Goal: Task Accomplishment & Management: Use online tool/utility

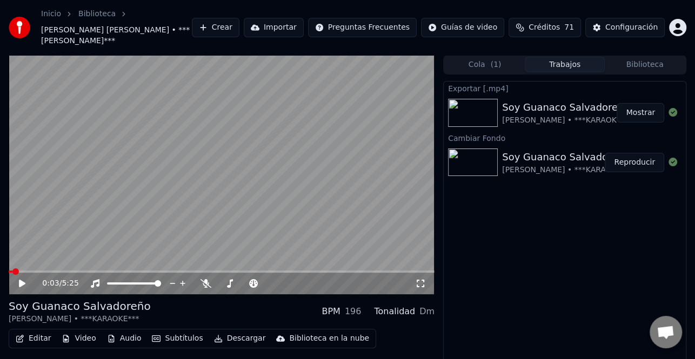
click at [647, 111] on button "Mostrar" at bounding box center [640, 112] width 48 height 19
click at [592, 251] on div "Exportar [.mp4] [PERSON_NAME] • ***KARAOKE*** Mostrar Cambiar Fondo Soy Guanaco…" at bounding box center [564, 233] width 243 height 305
drag, startPoint x: 637, startPoint y: 113, endPoint x: 638, endPoint y: 89, distance: 23.8
click at [638, 112] on button "Mostrar" at bounding box center [640, 112] width 48 height 19
click at [630, 157] on button "Reproducir" at bounding box center [634, 162] width 59 height 19
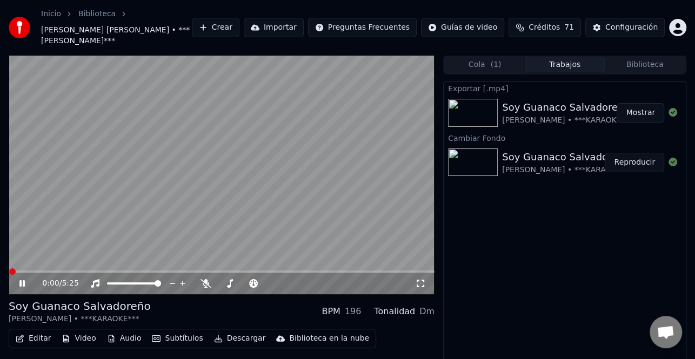
click at [27, 284] on icon at bounding box center [29, 283] width 25 height 9
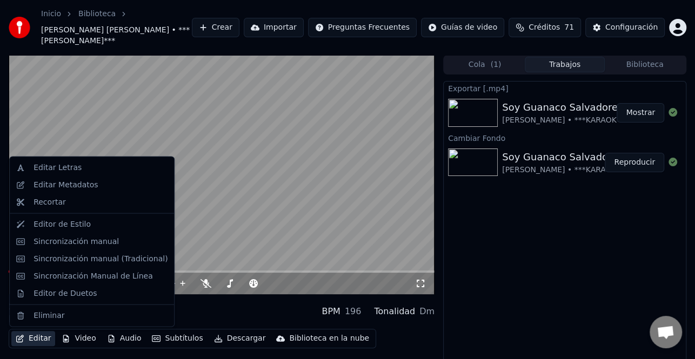
click at [25, 337] on button "Editar" at bounding box center [33, 338] width 44 height 15
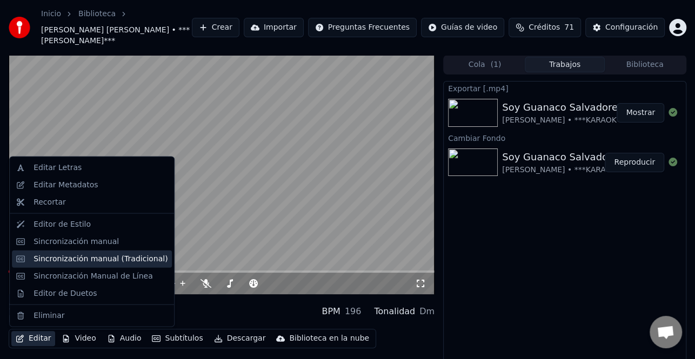
click at [80, 265] on div "Sincronización manual (Tradicional)" at bounding box center [92, 258] width 160 height 17
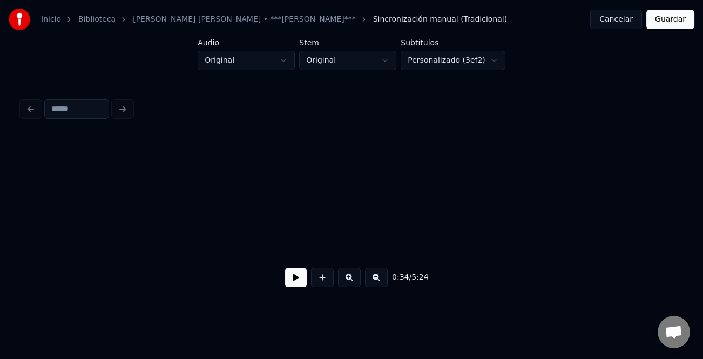
scroll to position [0, 2812]
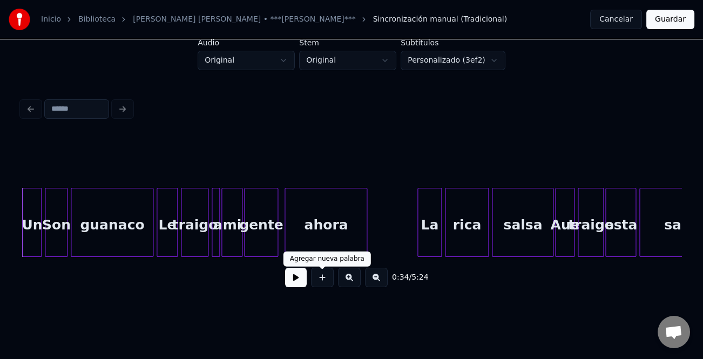
click at [297, 279] on button at bounding box center [296, 277] width 22 height 19
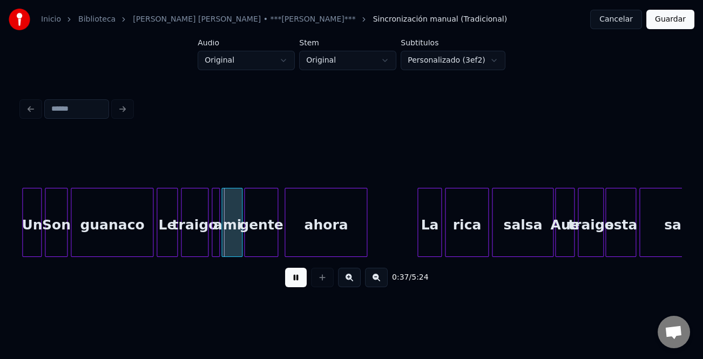
click at [354, 281] on button at bounding box center [349, 277] width 23 height 19
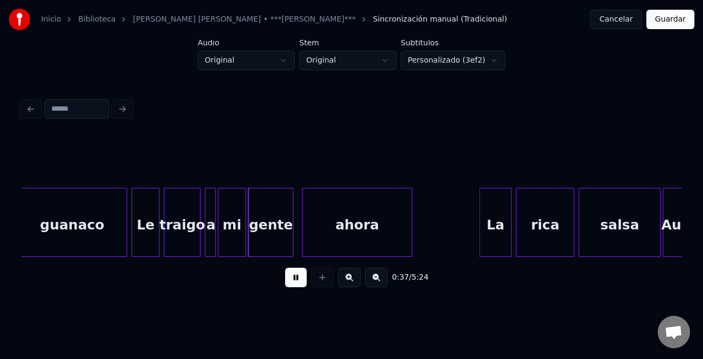
click at [354, 281] on button at bounding box center [349, 277] width 23 height 19
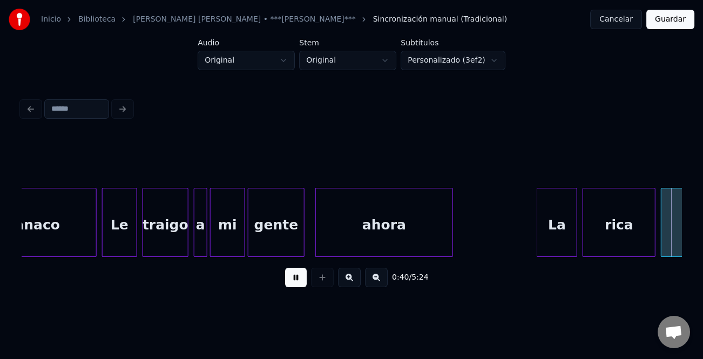
scroll to position [0, 5491]
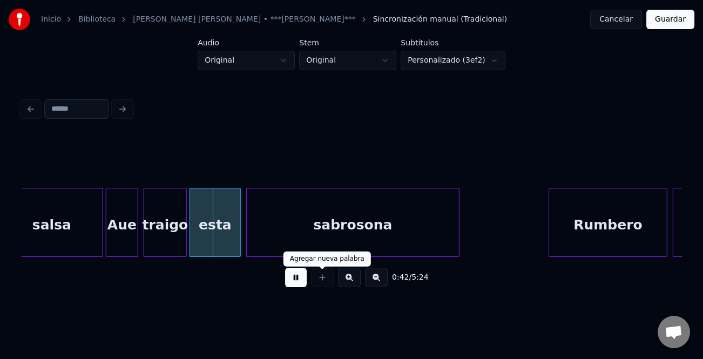
drag, startPoint x: 290, startPoint y: 284, endPoint x: 169, endPoint y: 226, distance: 133.9
click at [289, 284] on button at bounding box center [296, 277] width 22 height 19
click at [117, 217] on div "Aue" at bounding box center [121, 225] width 31 height 73
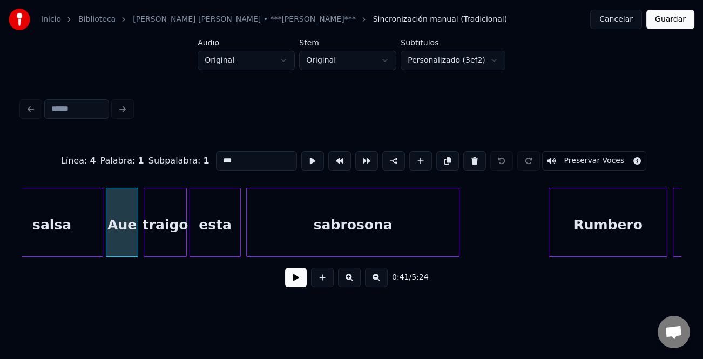
click at [219, 162] on input "***" at bounding box center [256, 160] width 81 height 19
type input "***"
click at [291, 277] on button at bounding box center [296, 277] width 22 height 19
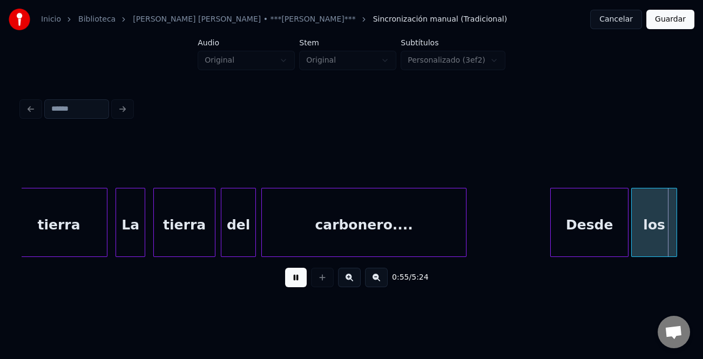
scroll to position [0, 7477]
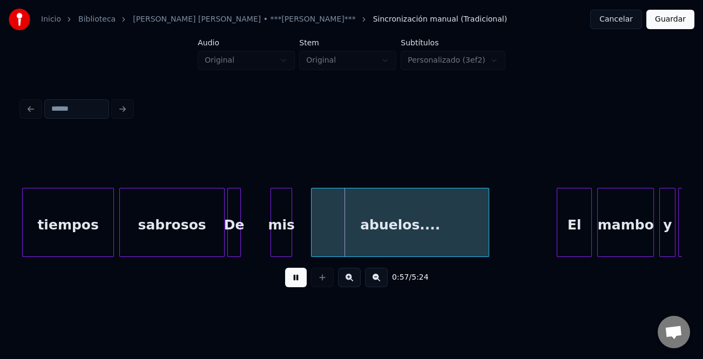
click at [293, 276] on button at bounding box center [296, 277] width 22 height 19
click at [145, 216] on div "sabrosos" at bounding box center [172, 225] width 104 height 73
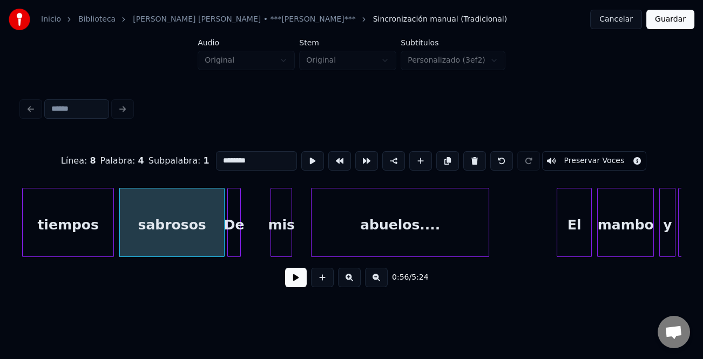
click at [220, 156] on input "********" at bounding box center [256, 160] width 81 height 19
type input "********"
click at [296, 280] on button at bounding box center [296, 277] width 22 height 19
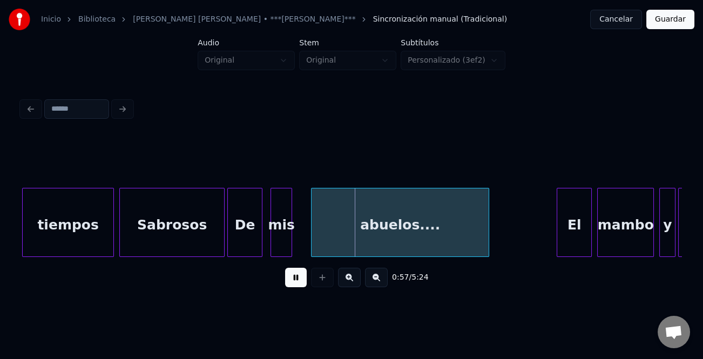
click at [259, 247] on div at bounding box center [260, 223] width 3 height 68
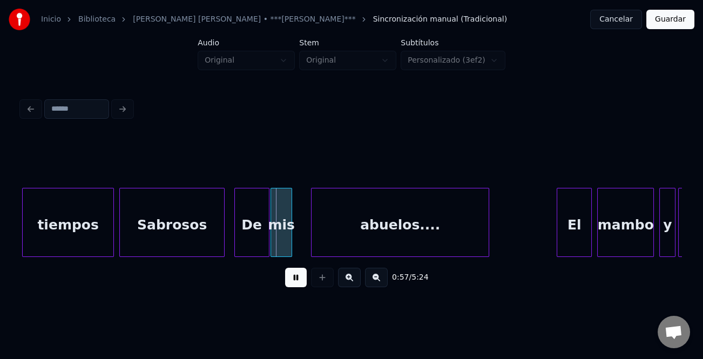
click at [254, 246] on div "De" at bounding box center [252, 225] width 34 height 73
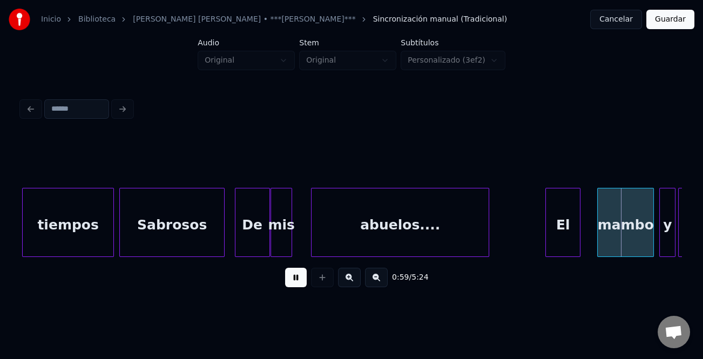
click at [553, 231] on div "El" at bounding box center [563, 225] width 34 height 73
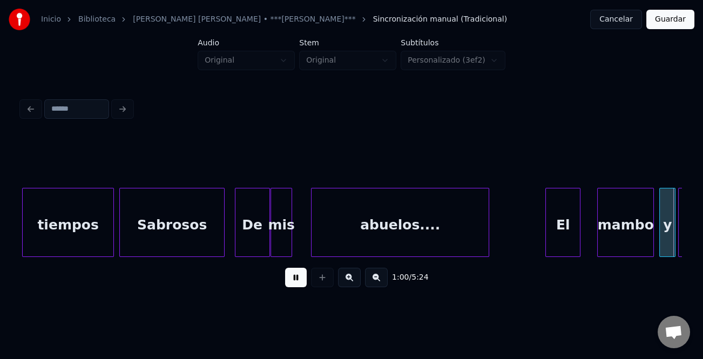
scroll to position [0, 8137]
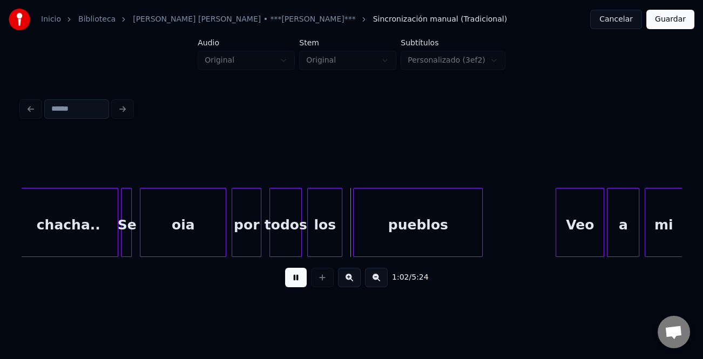
click at [291, 284] on button at bounding box center [296, 277] width 22 height 19
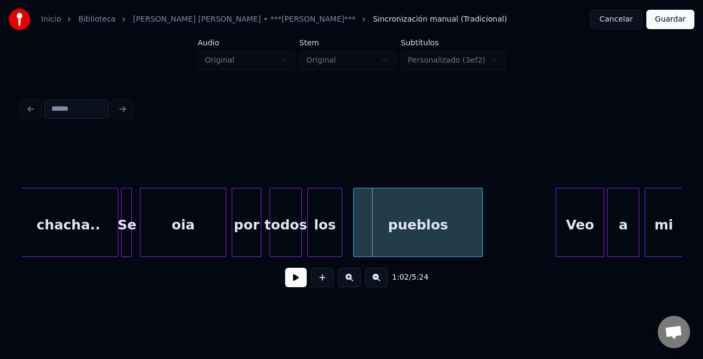
click at [245, 229] on div "por" at bounding box center [246, 225] width 29 height 73
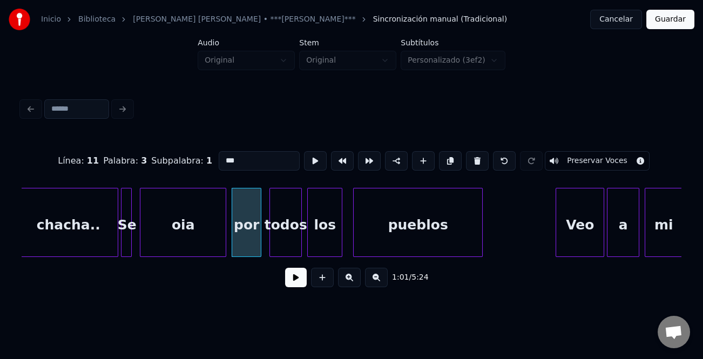
click at [222, 153] on input "***" at bounding box center [259, 160] width 81 height 19
type input "***"
click at [295, 278] on button at bounding box center [296, 277] width 22 height 19
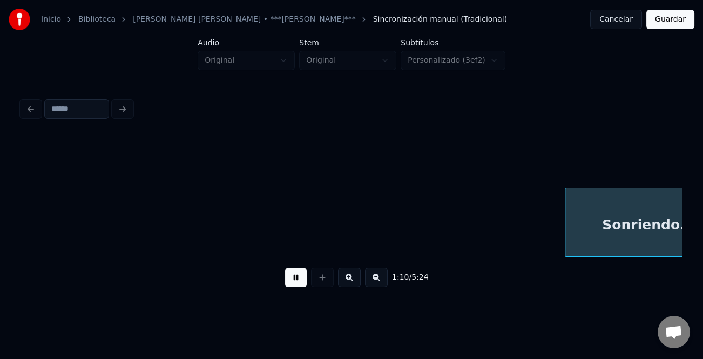
scroll to position [0, 9458]
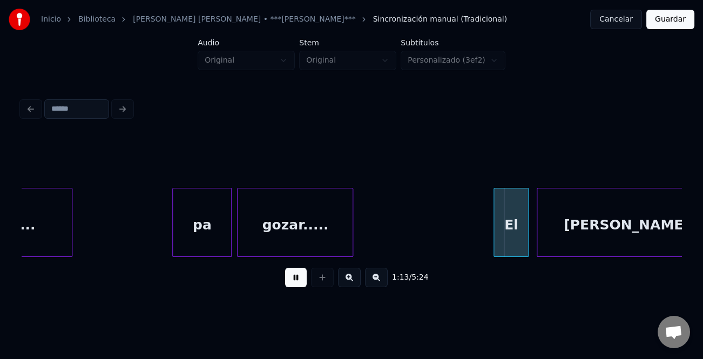
click at [494, 241] on div "El" at bounding box center [511, 222] width 35 height 69
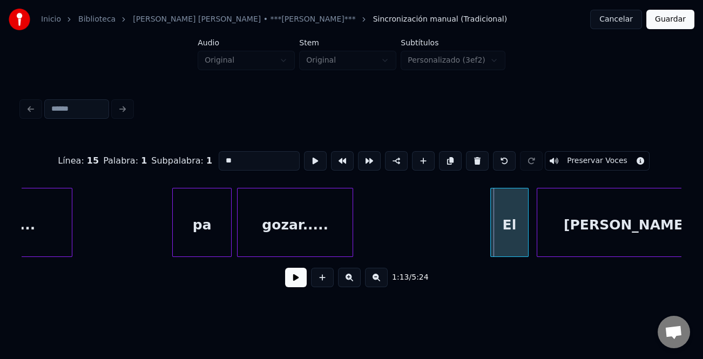
click at [491, 244] on div at bounding box center [492, 223] width 3 height 68
click at [293, 279] on button at bounding box center [296, 277] width 22 height 19
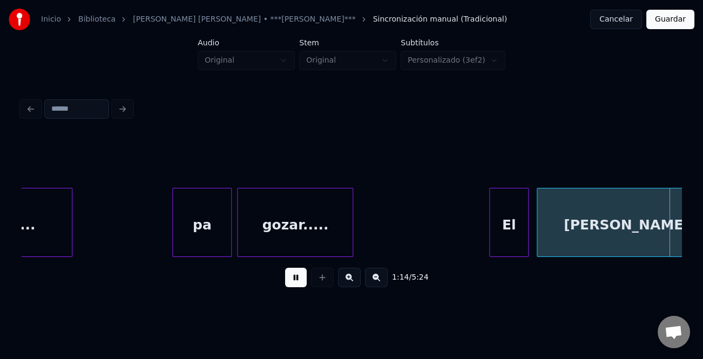
scroll to position [0, 10121]
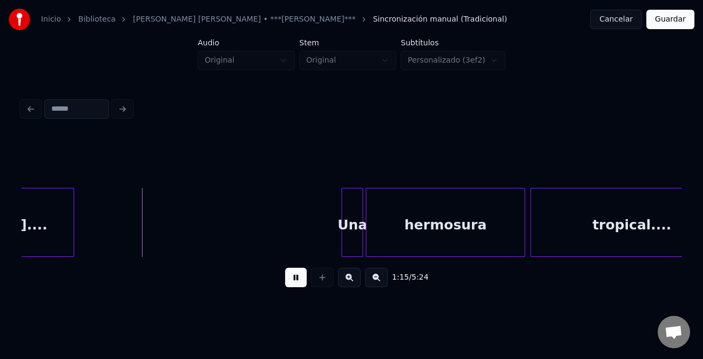
click at [350, 201] on div "Una" at bounding box center [352, 225] width 21 height 73
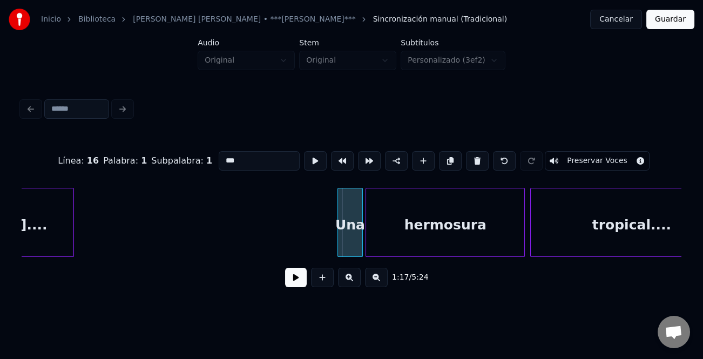
click at [338, 218] on div at bounding box center [339, 223] width 3 height 68
click at [299, 281] on button at bounding box center [296, 277] width 22 height 19
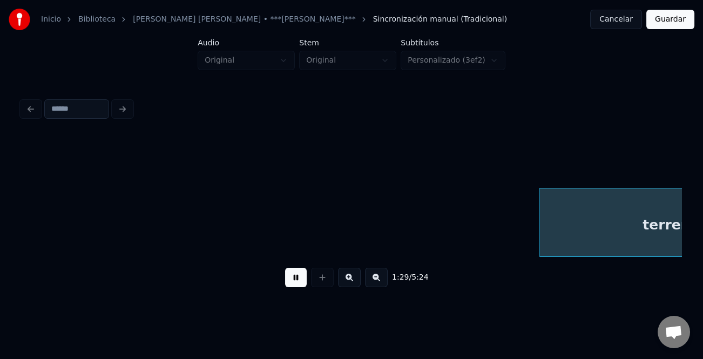
scroll to position [0, 12106]
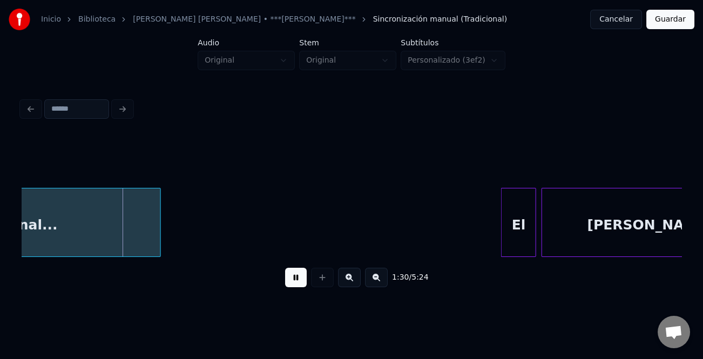
click at [525, 209] on div "El" at bounding box center [519, 225] width 34 height 73
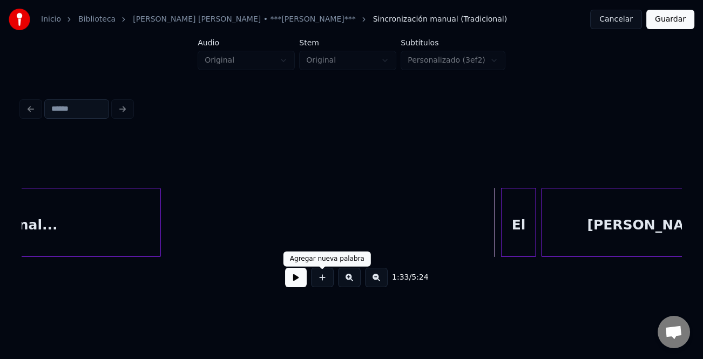
click at [307, 279] on div "1:33 / 5:24" at bounding box center [351, 278] width 643 height 24
click at [298, 279] on button at bounding box center [296, 277] width 22 height 19
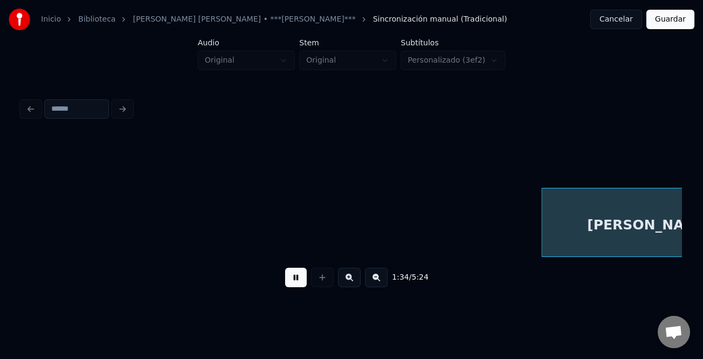
scroll to position [0, 12767]
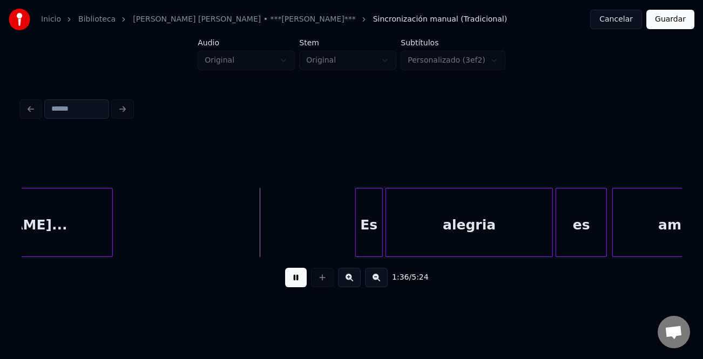
click at [356, 209] on div at bounding box center [357, 223] width 3 height 68
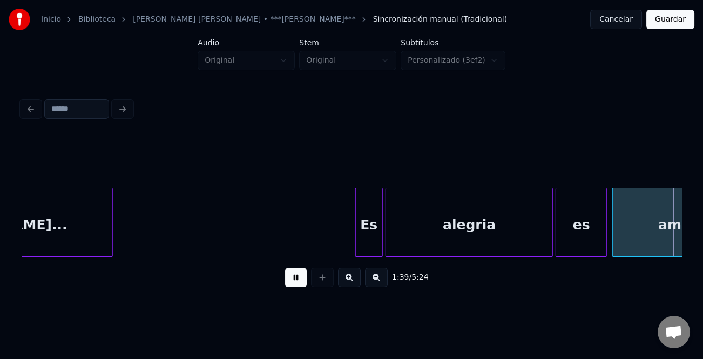
scroll to position [0, 13427]
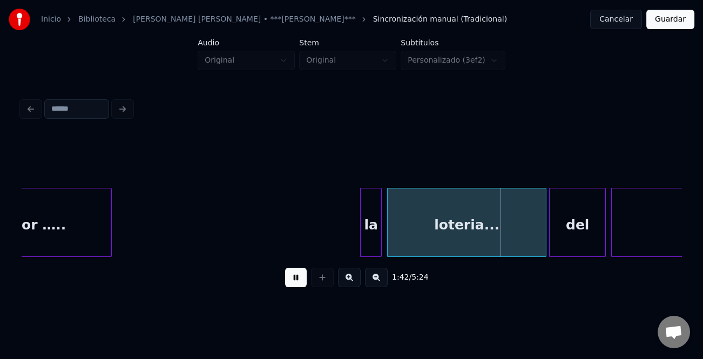
drag, startPoint x: 303, startPoint y: 283, endPoint x: 307, endPoint y: 278, distance: 6.1
click at [303, 283] on button at bounding box center [296, 277] width 22 height 19
click at [366, 231] on div "la" at bounding box center [371, 225] width 21 height 73
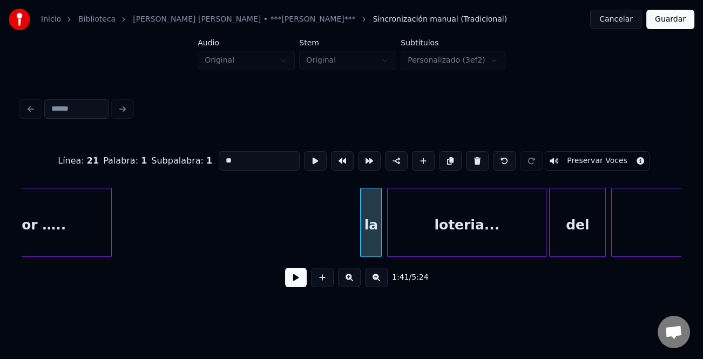
click at [222, 155] on input "**" at bounding box center [259, 160] width 81 height 19
click at [221, 155] on input "**" at bounding box center [259, 160] width 81 height 19
type input "**"
click at [295, 274] on button at bounding box center [296, 277] width 22 height 19
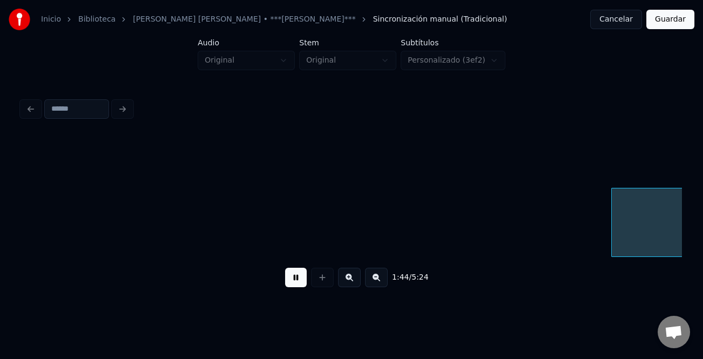
scroll to position [0, 14088]
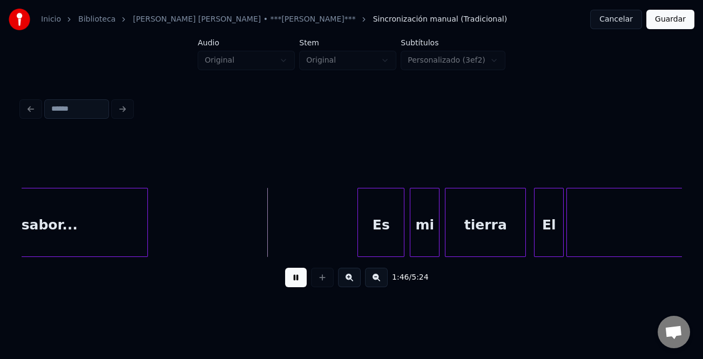
click at [360, 223] on div at bounding box center [359, 223] width 3 height 68
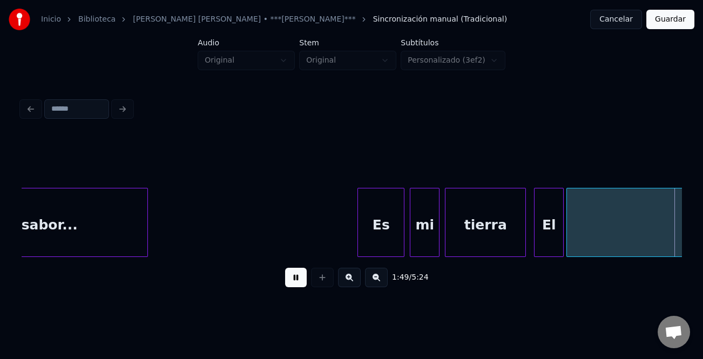
scroll to position [0, 14749]
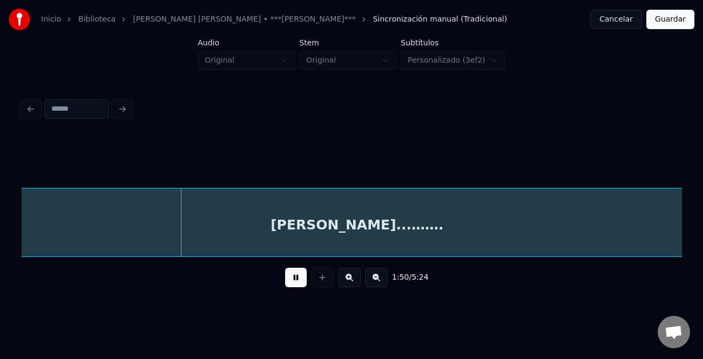
click at [376, 280] on button at bounding box center [376, 277] width 23 height 19
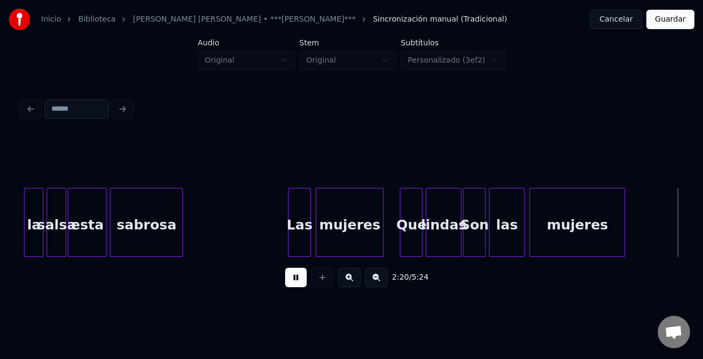
scroll to position [0, 11415]
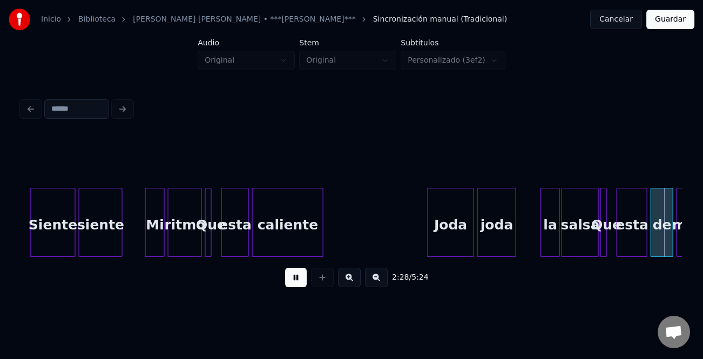
click at [356, 284] on button at bounding box center [349, 277] width 23 height 19
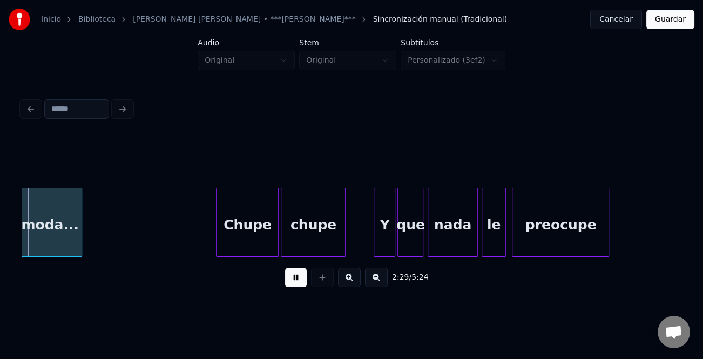
scroll to position [0, 16098]
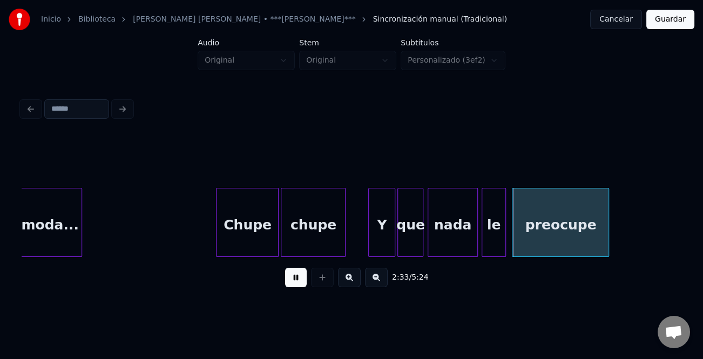
click at [370, 238] on div at bounding box center [370, 223] width 3 height 68
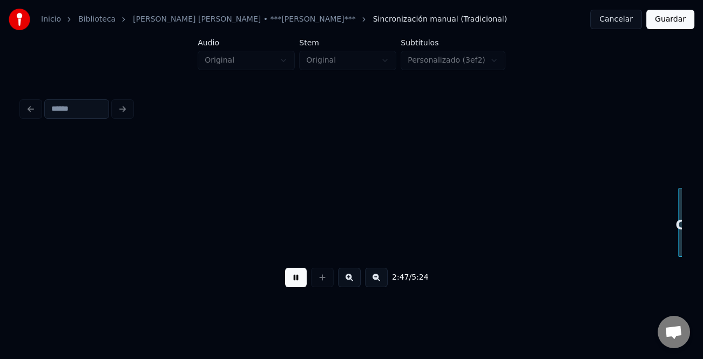
scroll to position [0, 18079]
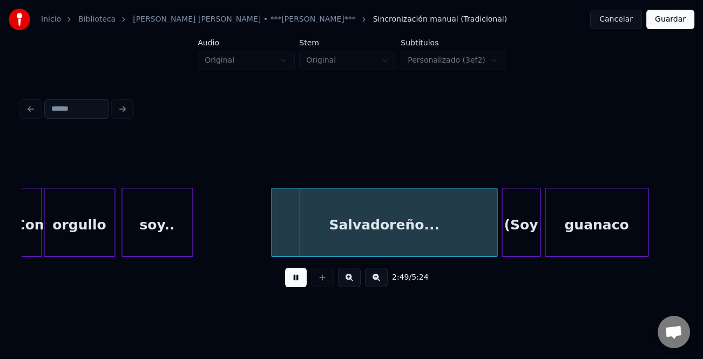
click at [272, 238] on div at bounding box center [273, 223] width 3 height 68
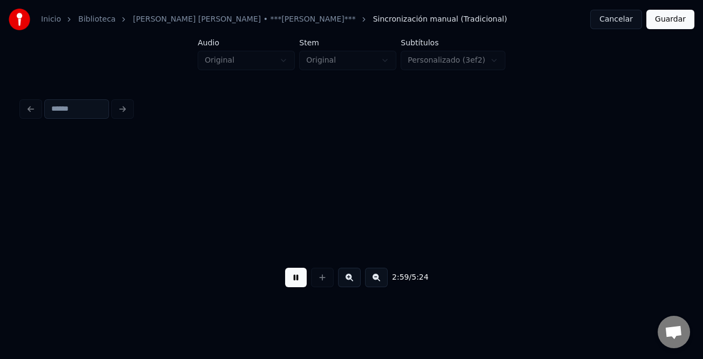
scroll to position [0, 19403]
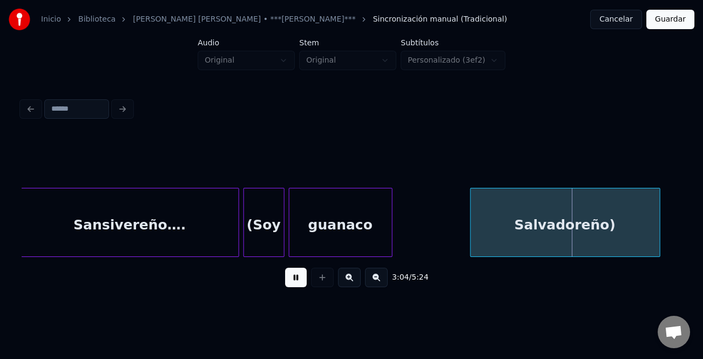
click at [294, 287] on button at bounding box center [296, 277] width 22 height 19
click at [388, 248] on div "guanaco" at bounding box center [341, 225] width 103 height 73
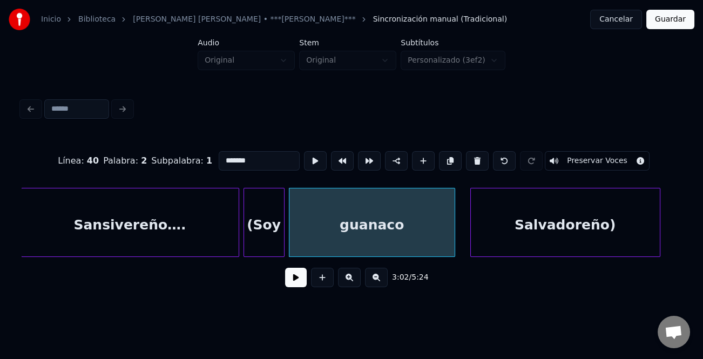
click at [454, 251] on div at bounding box center [453, 223] width 3 height 68
click at [427, 246] on div "guanaco" at bounding box center [372, 225] width 165 height 73
click at [266, 162] on div "Línea : 40 Palabra : 2 Subpalabra : 1 ******* Preservar Voces" at bounding box center [352, 161] width 660 height 54
click at [267, 160] on input "*******" at bounding box center [259, 160] width 81 height 19
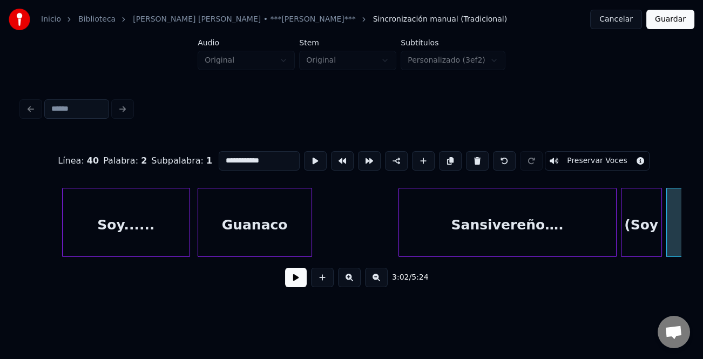
scroll to position [0, 18912]
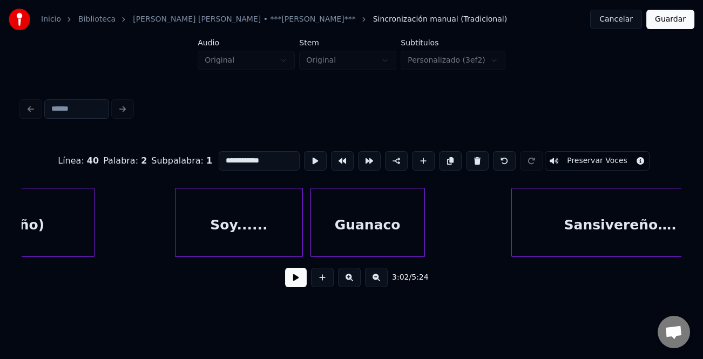
click at [368, 234] on div "Guanaco" at bounding box center [367, 225] width 113 height 73
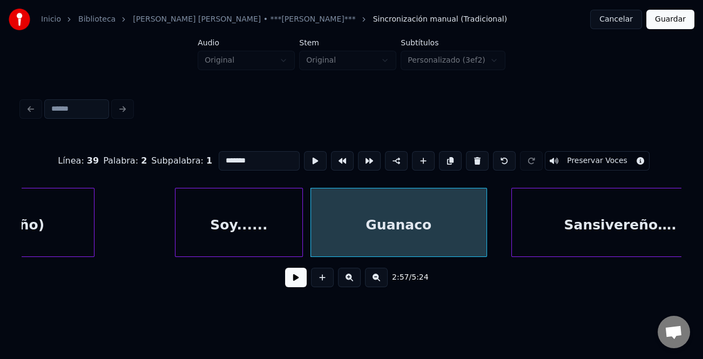
click at [486, 235] on div at bounding box center [485, 223] width 3 height 68
type input "**********"
click at [287, 280] on button at bounding box center [296, 277] width 22 height 19
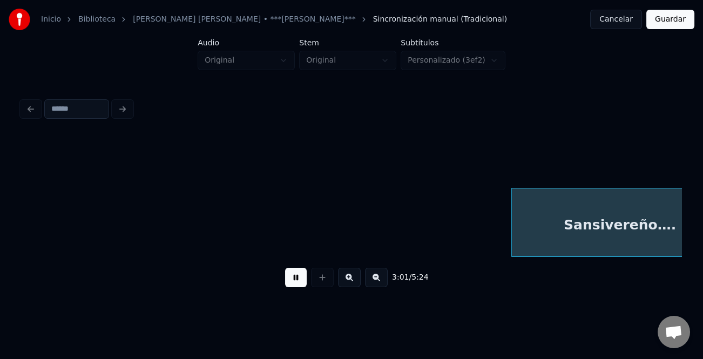
scroll to position [0, 19574]
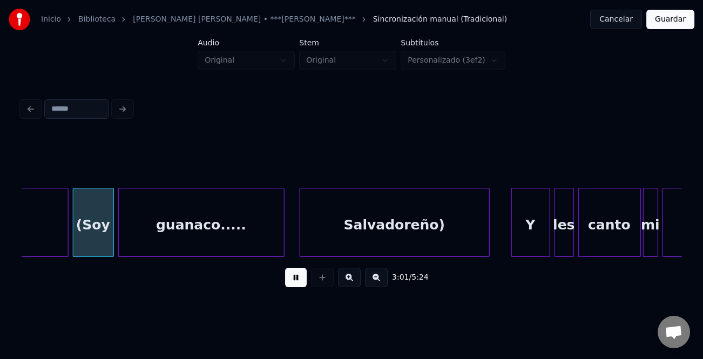
click at [297, 279] on button at bounding box center [296, 277] width 22 height 19
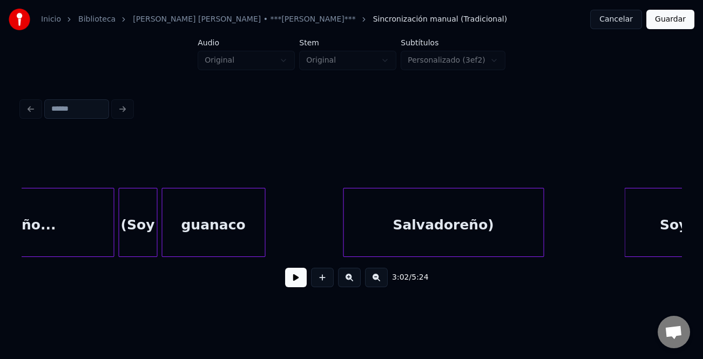
scroll to position [0, 18379]
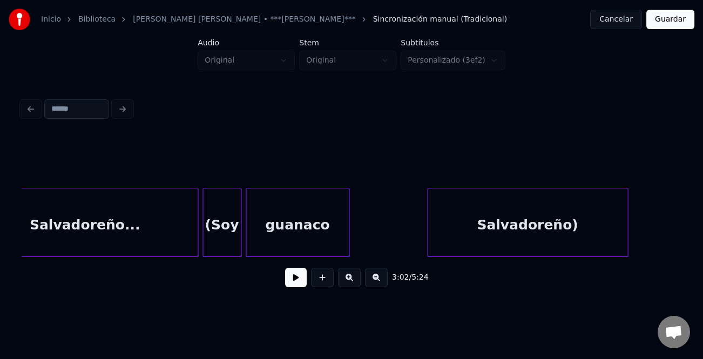
click at [325, 228] on div "guanaco" at bounding box center [297, 225] width 103 height 73
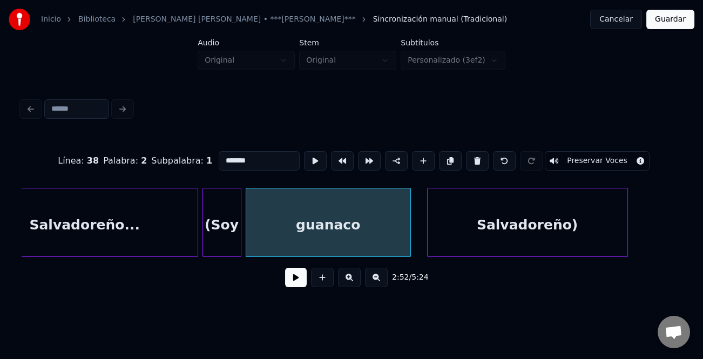
click at [411, 227] on div at bounding box center [408, 223] width 3 height 68
click at [252, 152] on input "*******" at bounding box center [259, 160] width 81 height 19
type input "**********"
click at [298, 277] on button at bounding box center [296, 277] width 22 height 19
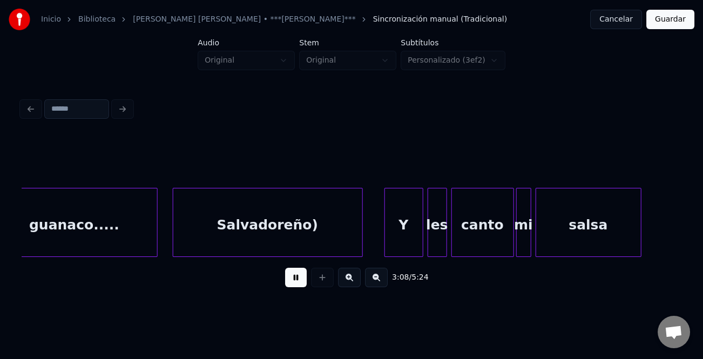
scroll to position [0, 20363]
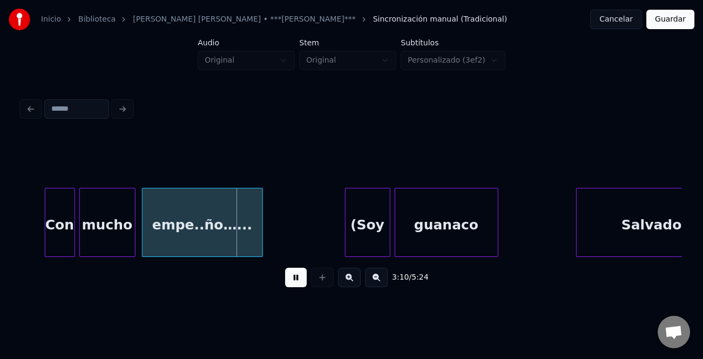
click at [296, 276] on button at bounding box center [296, 277] width 22 height 19
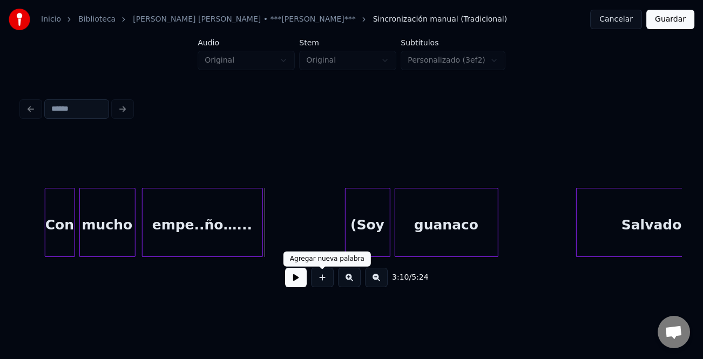
click at [409, 243] on div "guanaco" at bounding box center [446, 225] width 103 height 73
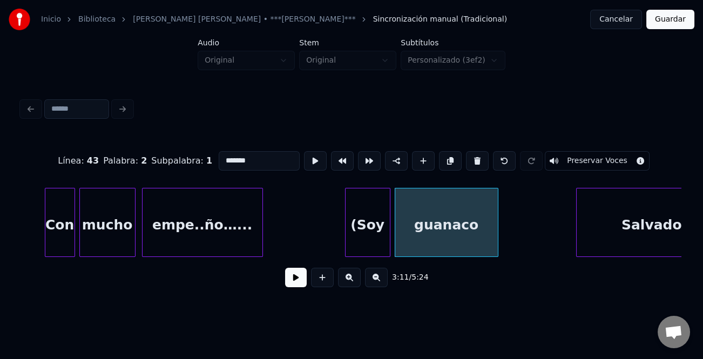
click at [258, 159] on input "*******" at bounding box center [259, 160] width 81 height 19
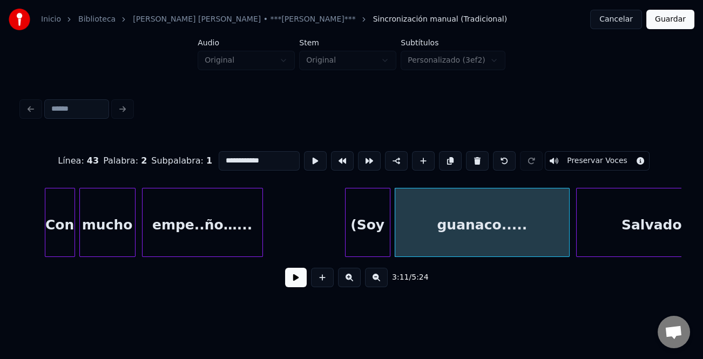
click at [566, 238] on div at bounding box center [567, 223] width 3 height 68
type input "**********"
click at [284, 286] on div "3:11 / 5:24" at bounding box center [351, 278] width 643 height 24
click at [291, 285] on button at bounding box center [296, 277] width 22 height 19
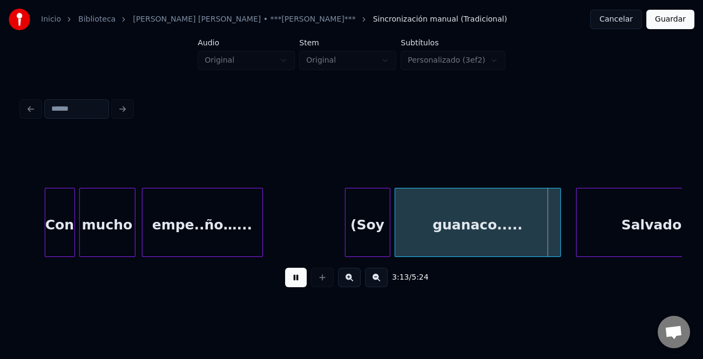
click at [560, 244] on div at bounding box center [559, 223] width 3 height 68
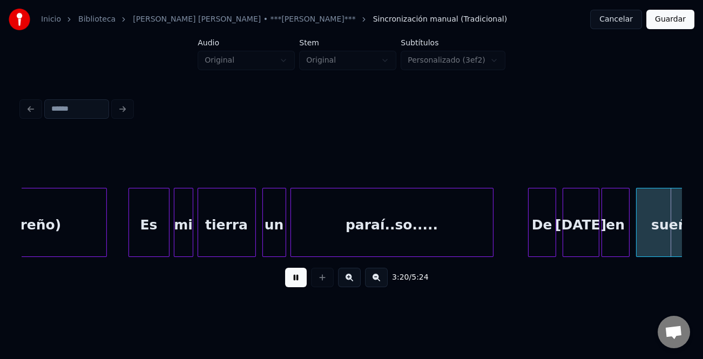
scroll to position [0, 21685]
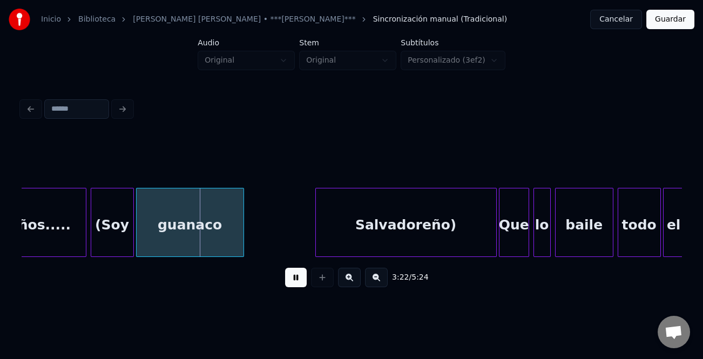
click at [293, 280] on button at bounding box center [296, 277] width 22 height 19
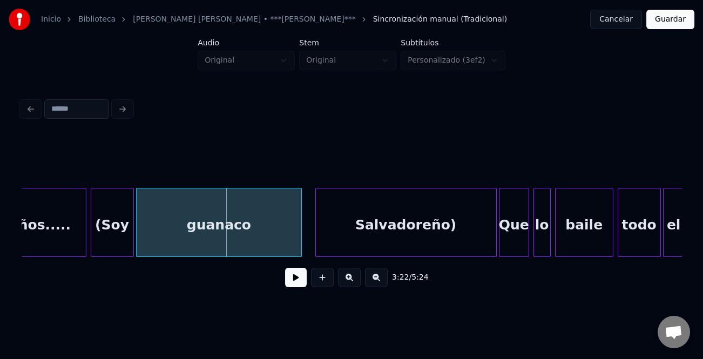
click at [301, 246] on div at bounding box center [299, 223] width 3 height 68
click at [280, 244] on div "guanaco" at bounding box center [220, 225] width 166 height 73
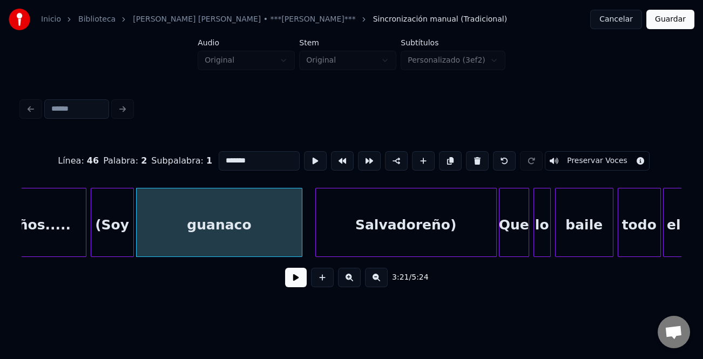
click at [249, 160] on input "*******" at bounding box center [259, 160] width 81 height 19
type input "**********"
click at [302, 283] on button at bounding box center [296, 277] width 22 height 19
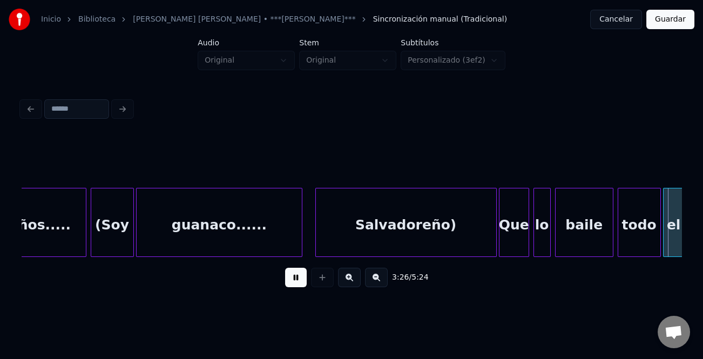
scroll to position [0, 22345]
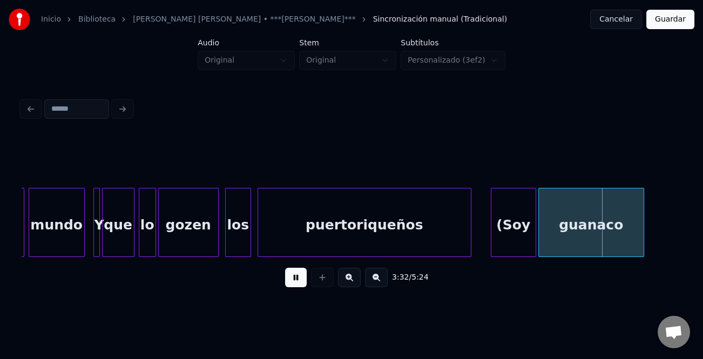
click at [302, 283] on button at bounding box center [296, 277] width 22 height 19
click at [622, 238] on div "guanaco" at bounding box center [591, 225] width 105 height 73
click at [607, 233] on div "guanaco" at bounding box center [589, 225] width 105 height 73
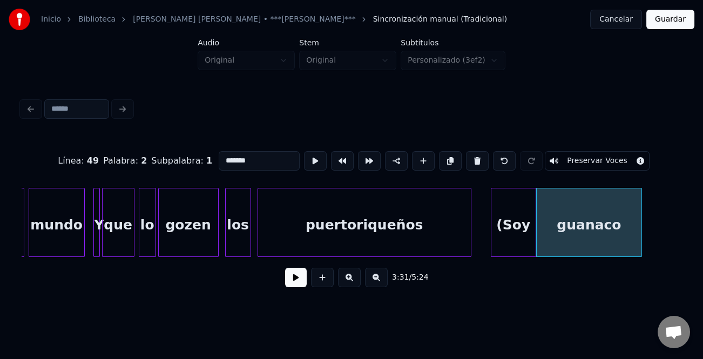
click at [260, 156] on input "*******" at bounding box center [259, 160] width 81 height 19
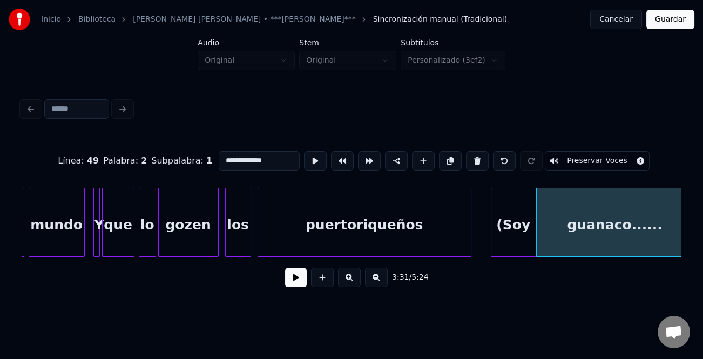
click at [694, 227] on div "**********" at bounding box center [351, 151] width 703 height 303
type input "**********"
click at [292, 290] on div "3:31 / 5:24" at bounding box center [351, 278] width 643 height 24
click at [294, 285] on button at bounding box center [296, 277] width 22 height 19
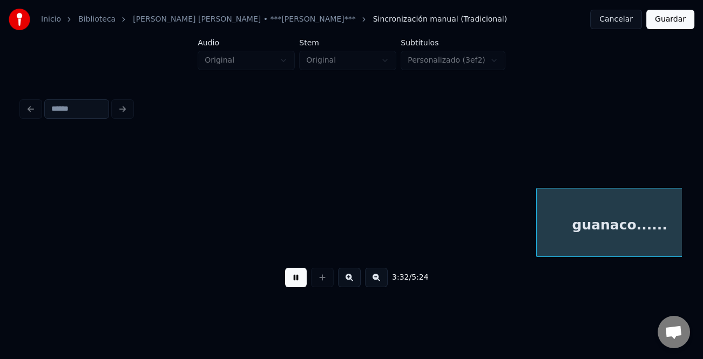
scroll to position [0, 23007]
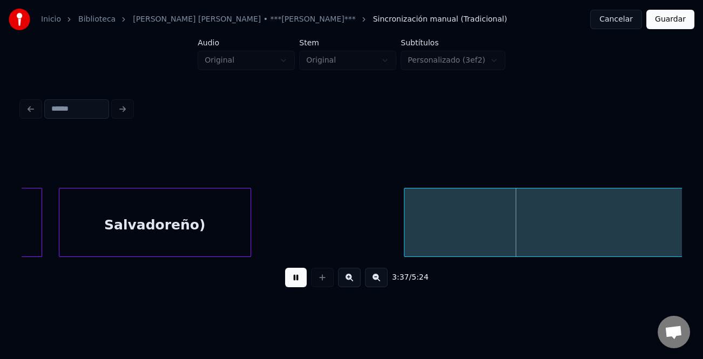
click at [366, 281] on button at bounding box center [376, 277] width 23 height 19
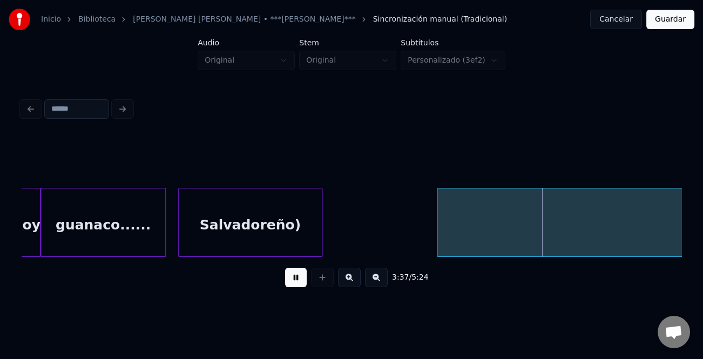
click at [367, 281] on button at bounding box center [376, 277] width 23 height 19
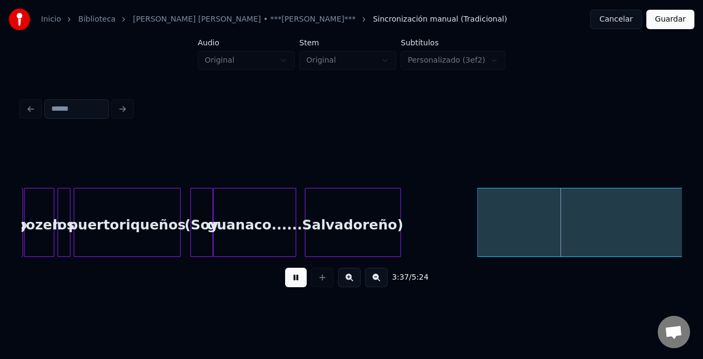
click at [367, 281] on button at bounding box center [376, 277] width 23 height 19
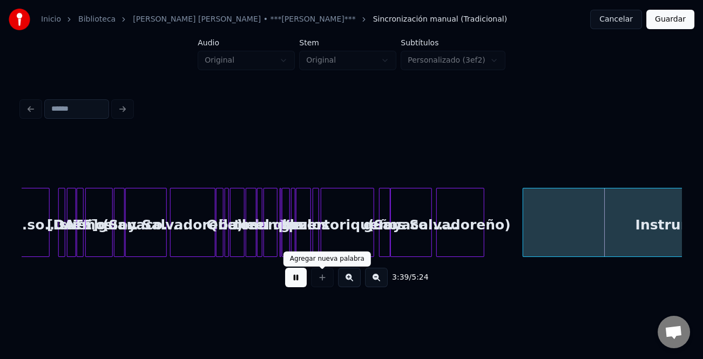
drag, startPoint x: 292, startPoint y: 283, endPoint x: 467, endPoint y: 252, distance: 177.8
click at [293, 283] on button at bounding box center [296, 277] width 22 height 19
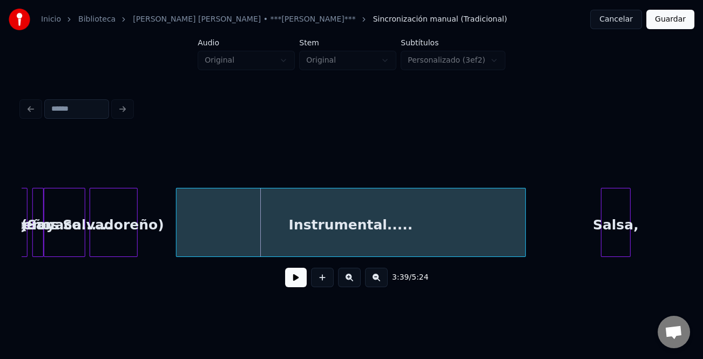
scroll to position [0, 5679]
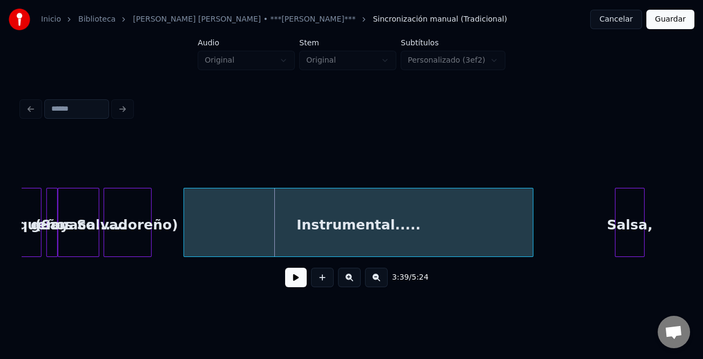
click at [464, 240] on div "Instrumental....." at bounding box center [358, 225] width 349 height 73
click at [203, 232] on div at bounding box center [203, 223] width 3 height 68
click at [302, 281] on button at bounding box center [296, 277] width 22 height 19
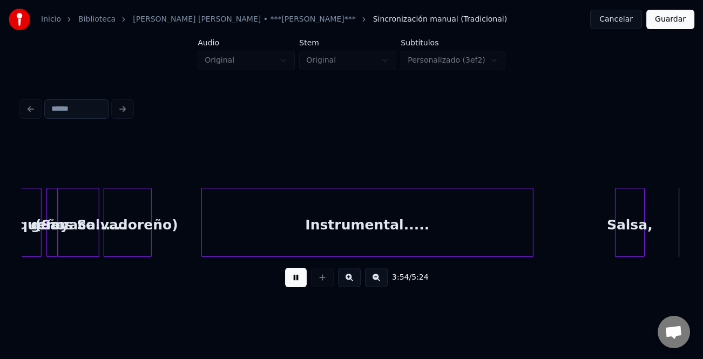
scroll to position [0, 6339]
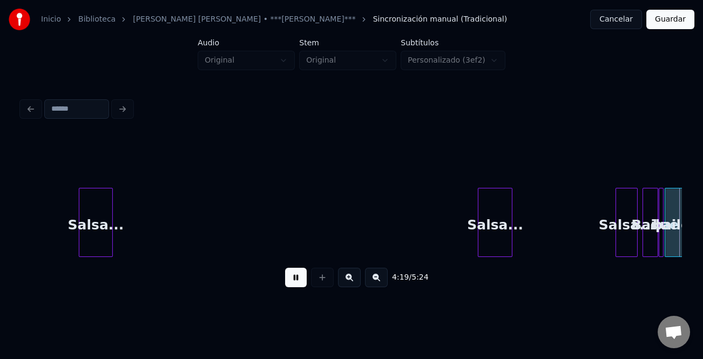
click at [341, 275] on button at bounding box center [349, 277] width 23 height 19
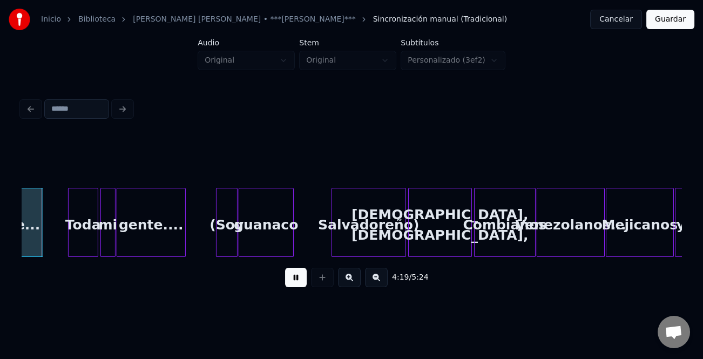
click at [343, 275] on button at bounding box center [349, 277] width 23 height 19
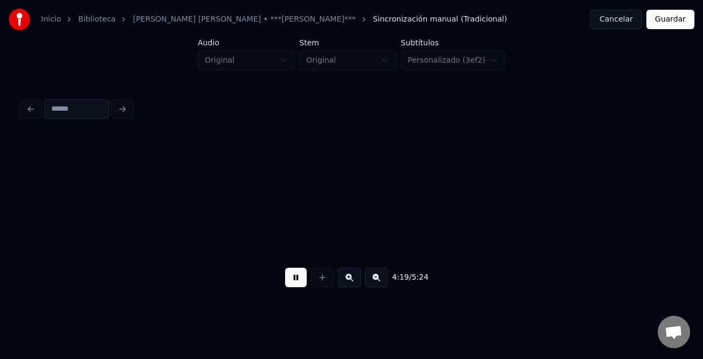
scroll to position [0, 21019]
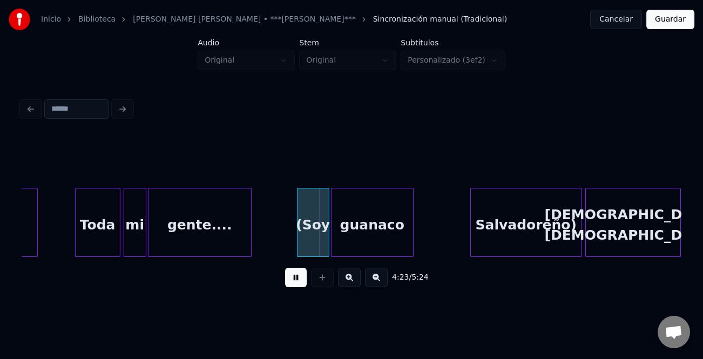
click at [305, 277] on button at bounding box center [296, 277] width 22 height 19
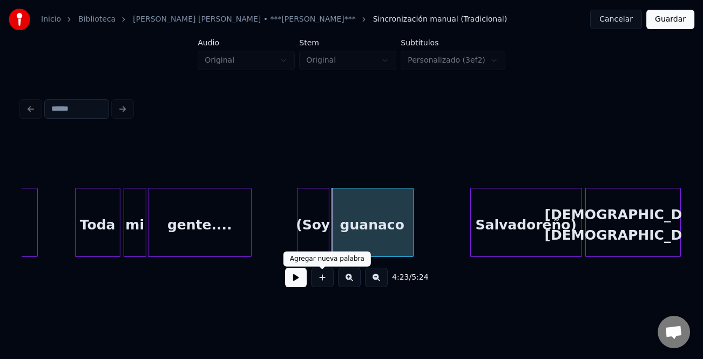
click at [378, 231] on div "guanaco" at bounding box center [373, 225] width 82 height 73
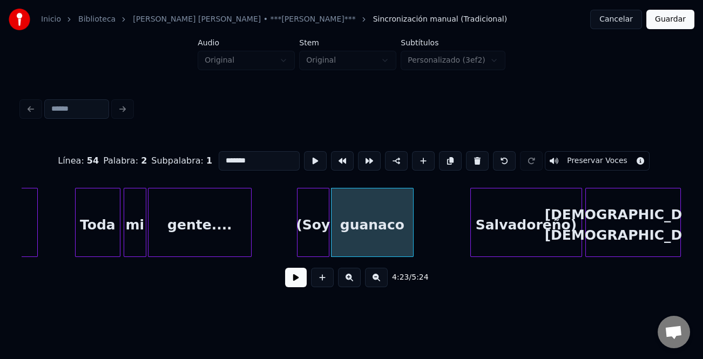
click at [271, 162] on input "*******" at bounding box center [259, 160] width 81 height 19
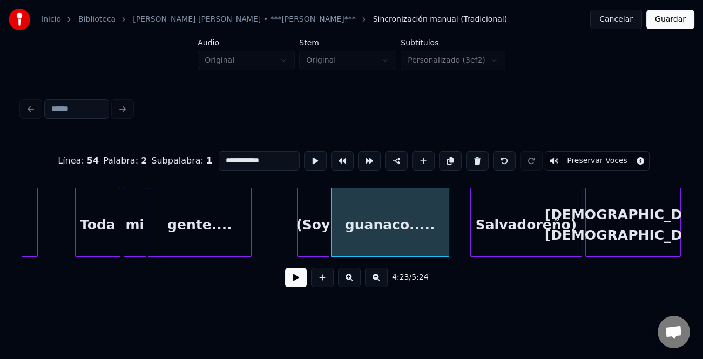
click at [447, 223] on div at bounding box center [447, 223] width 3 height 68
type input "**********"
click at [292, 286] on button at bounding box center [296, 277] width 22 height 19
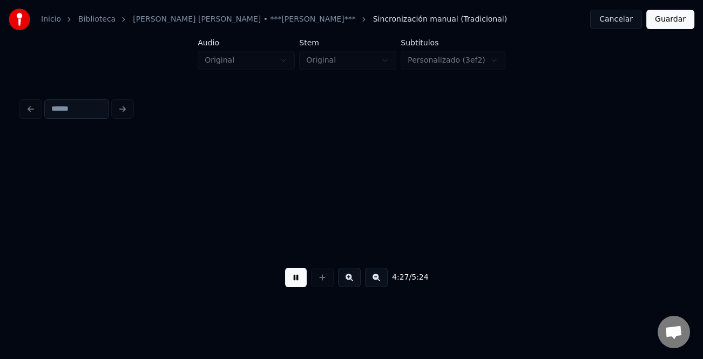
scroll to position [0, 21680]
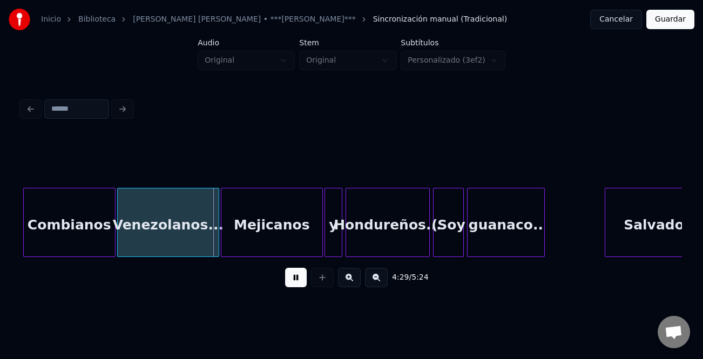
click at [503, 246] on div "guanaco.." at bounding box center [506, 225] width 77 height 73
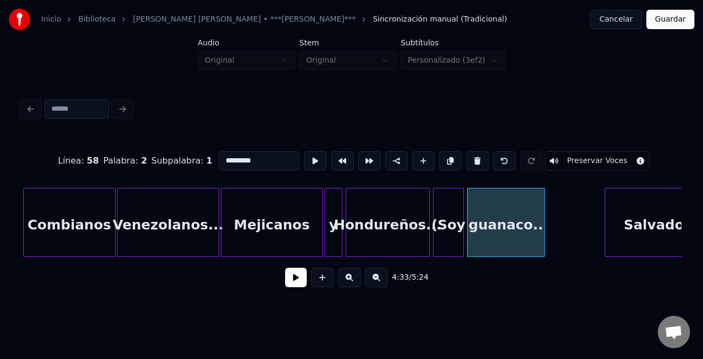
click at [300, 281] on button at bounding box center [296, 277] width 22 height 19
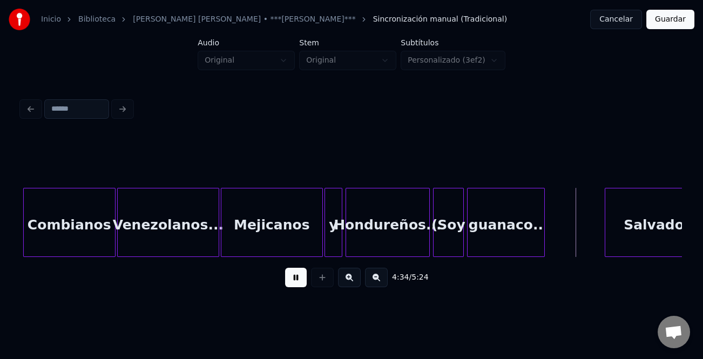
click at [303, 284] on button at bounding box center [296, 277] width 22 height 19
click at [588, 250] on div at bounding box center [589, 223] width 3 height 68
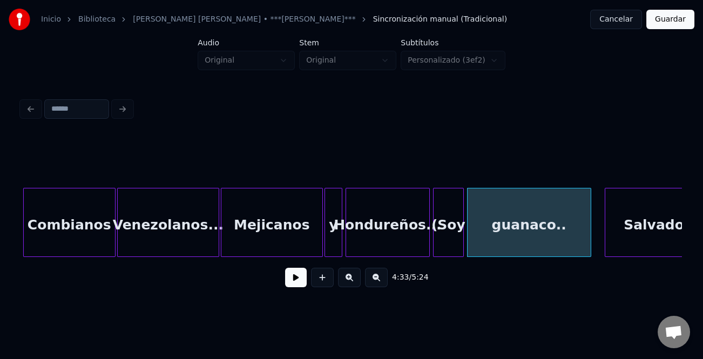
click at [569, 243] on div "guanaco.." at bounding box center [529, 225] width 123 height 73
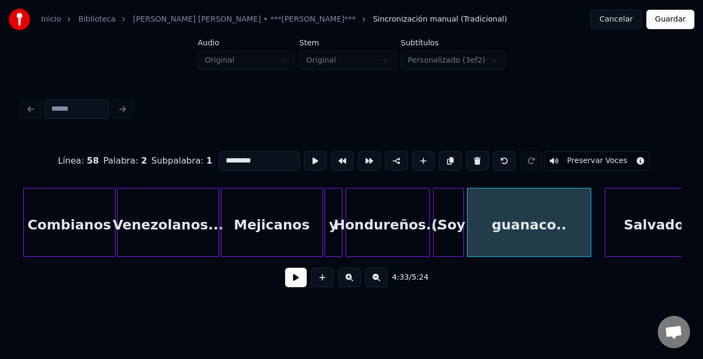
click at [267, 153] on input "*********" at bounding box center [259, 160] width 81 height 19
type input "**********"
click at [293, 278] on button at bounding box center [296, 277] width 22 height 19
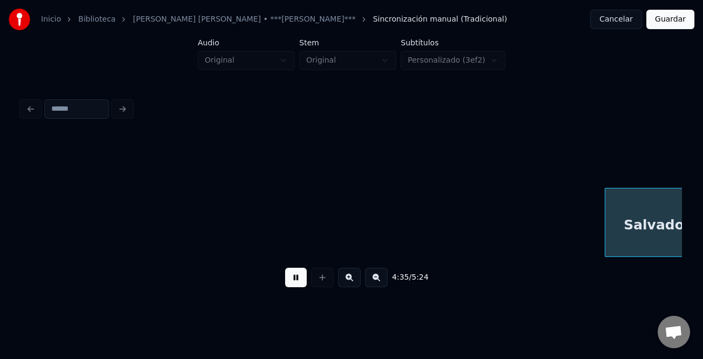
scroll to position [0, 22341]
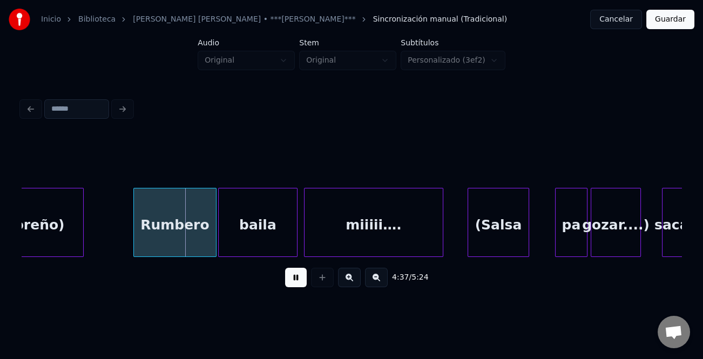
click at [296, 279] on button at bounding box center [296, 277] width 22 height 19
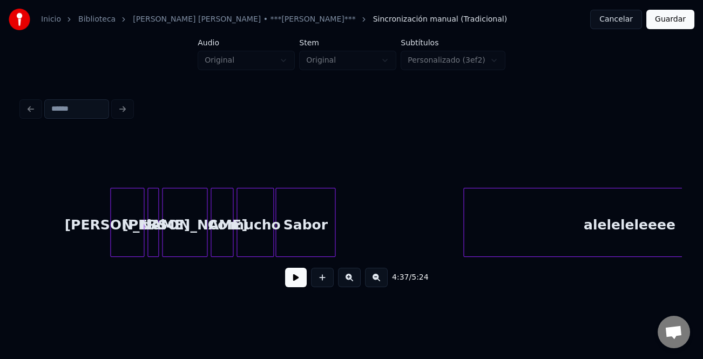
scroll to position [0, 25674]
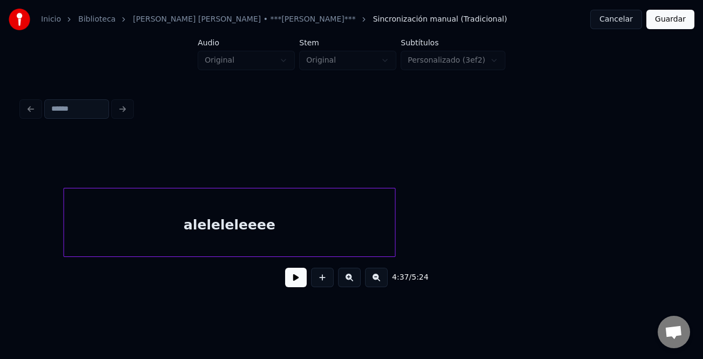
click at [679, 26] on button "Guardar" at bounding box center [671, 19] width 48 height 19
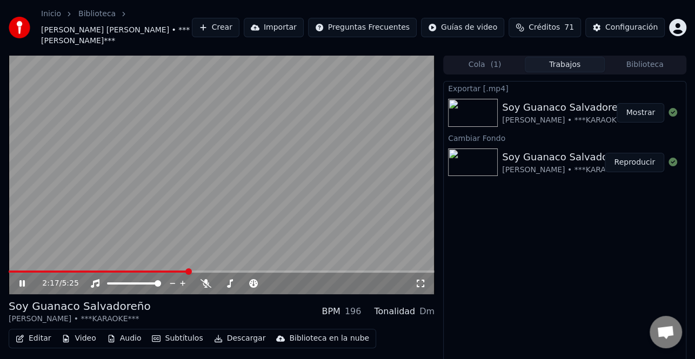
click at [188, 271] on span at bounding box center [222, 272] width 426 height 2
click at [20, 281] on icon at bounding box center [21, 283] width 5 height 6
click at [69, 342] on button "Video" at bounding box center [78, 338] width 43 height 15
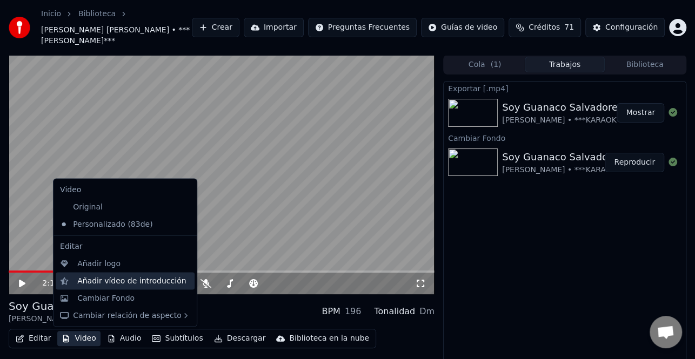
click at [136, 276] on div "Añadir vídeo de introducción" at bounding box center [131, 281] width 109 height 11
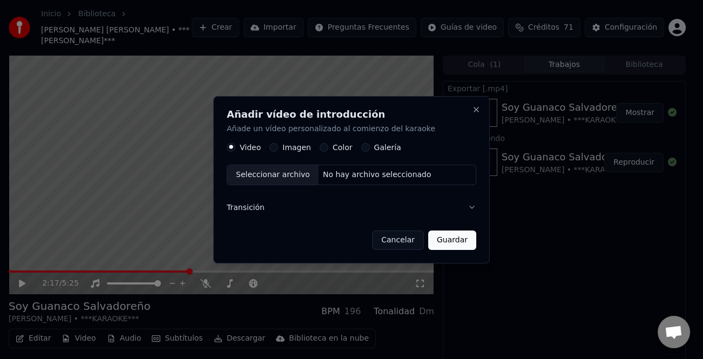
click at [274, 176] on div "Seleccionar archivo" at bounding box center [272, 174] width 91 height 19
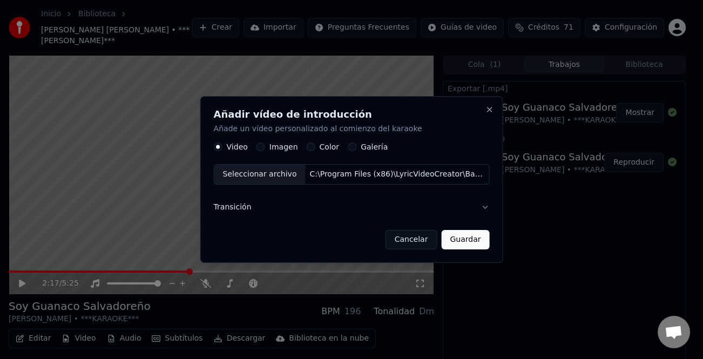
click at [464, 243] on button "Guardar" at bounding box center [465, 239] width 48 height 19
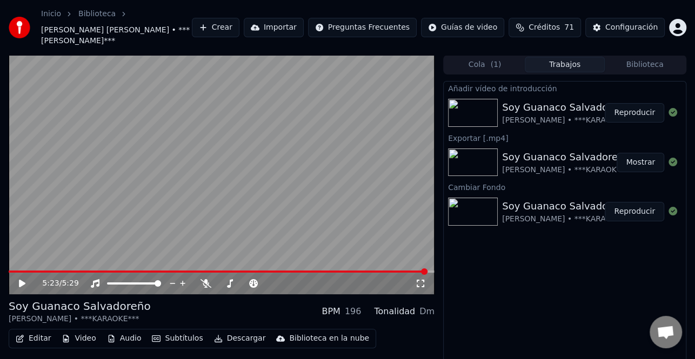
click at [24, 286] on icon at bounding box center [29, 283] width 25 height 9
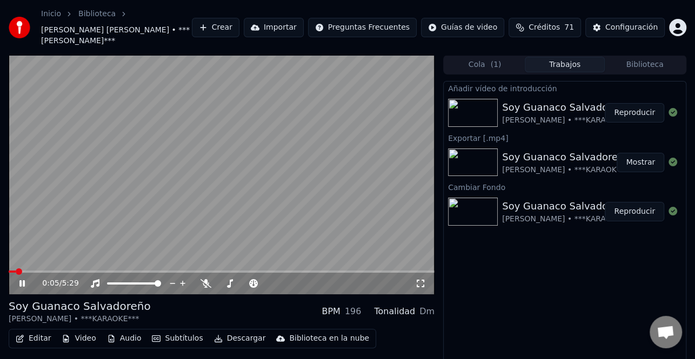
click at [636, 114] on button "Reproducir" at bounding box center [634, 112] width 59 height 19
click at [210, 271] on span at bounding box center [222, 272] width 426 height 2
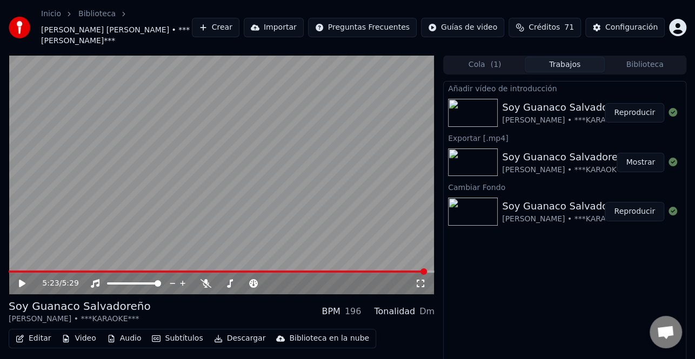
click at [203, 269] on video at bounding box center [222, 174] width 426 height 239
click at [202, 271] on span at bounding box center [222, 272] width 426 height 2
click at [23, 283] on icon at bounding box center [21, 283] width 5 height 6
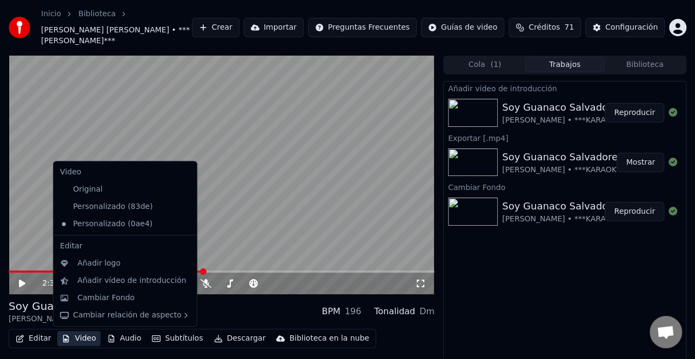
click at [91, 337] on button "Video" at bounding box center [78, 338] width 43 height 15
click at [99, 261] on div "Añadir logo" at bounding box center [98, 263] width 43 height 11
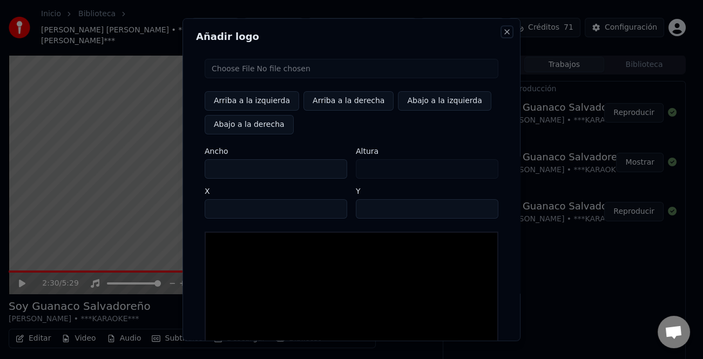
click at [503, 32] on button "Close" at bounding box center [507, 31] width 9 height 9
